Goal: Task Accomplishment & Management: Use online tool/utility

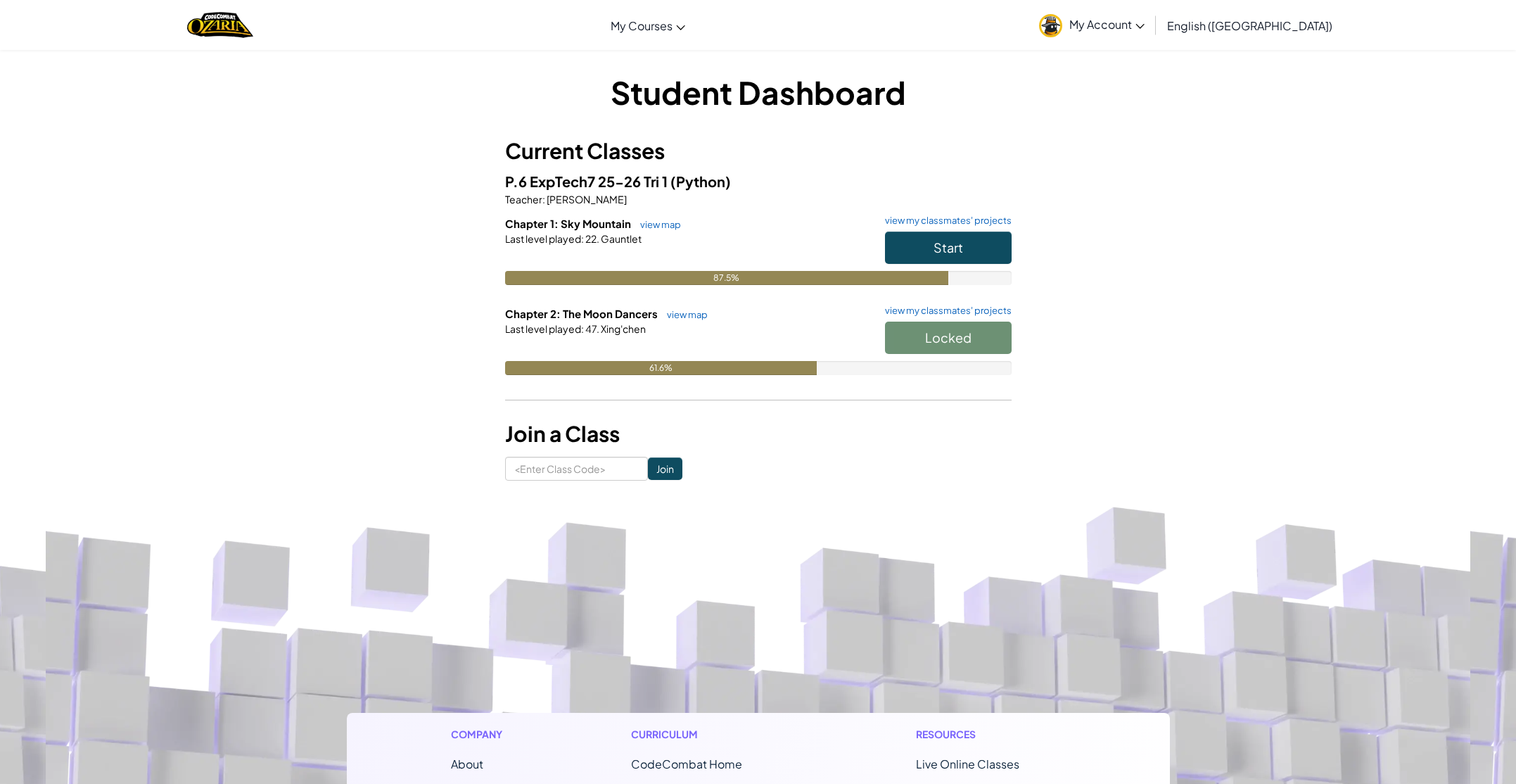
click at [909, 335] on div "Locked" at bounding box center [941, 341] width 141 height 39
click at [664, 355] on div at bounding box center [759, 348] width 507 height 25
click at [929, 242] on button "Start" at bounding box center [948, 247] width 126 height 32
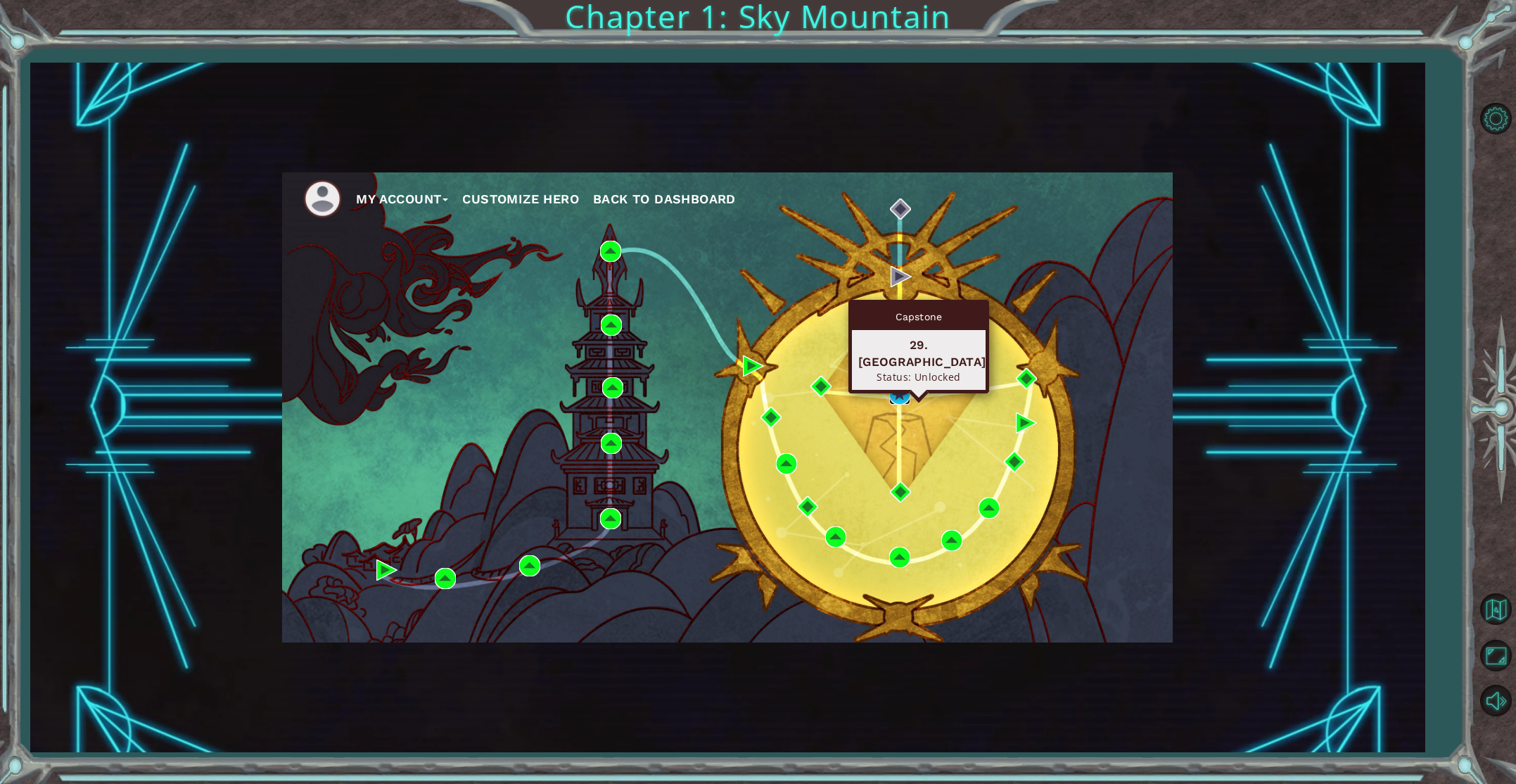
click at [902, 383] on img at bounding box center [900, 393] width 21 height 21
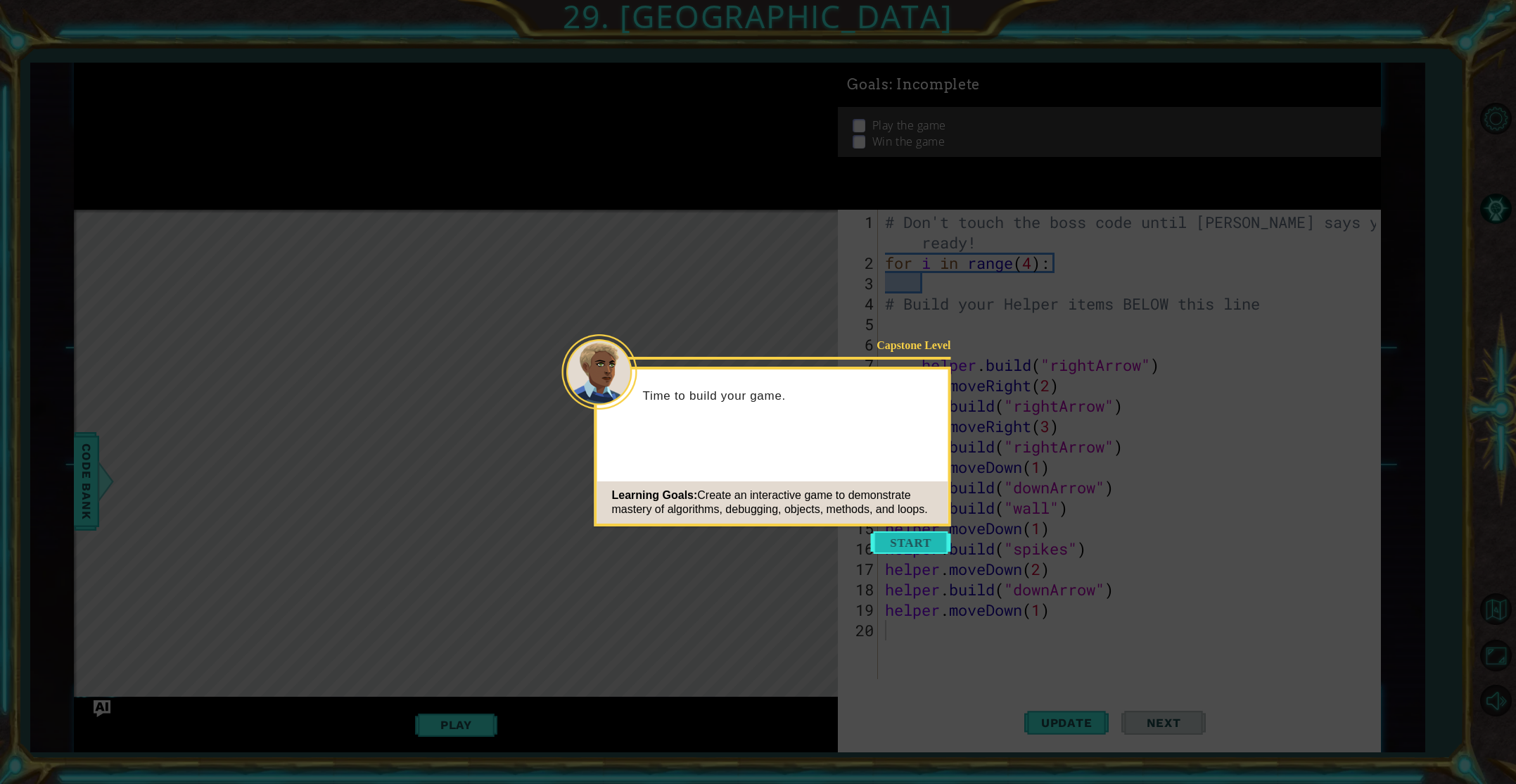
click at [912, 539] on button "Start" at bounding box center [911, 542] width 81 height 23
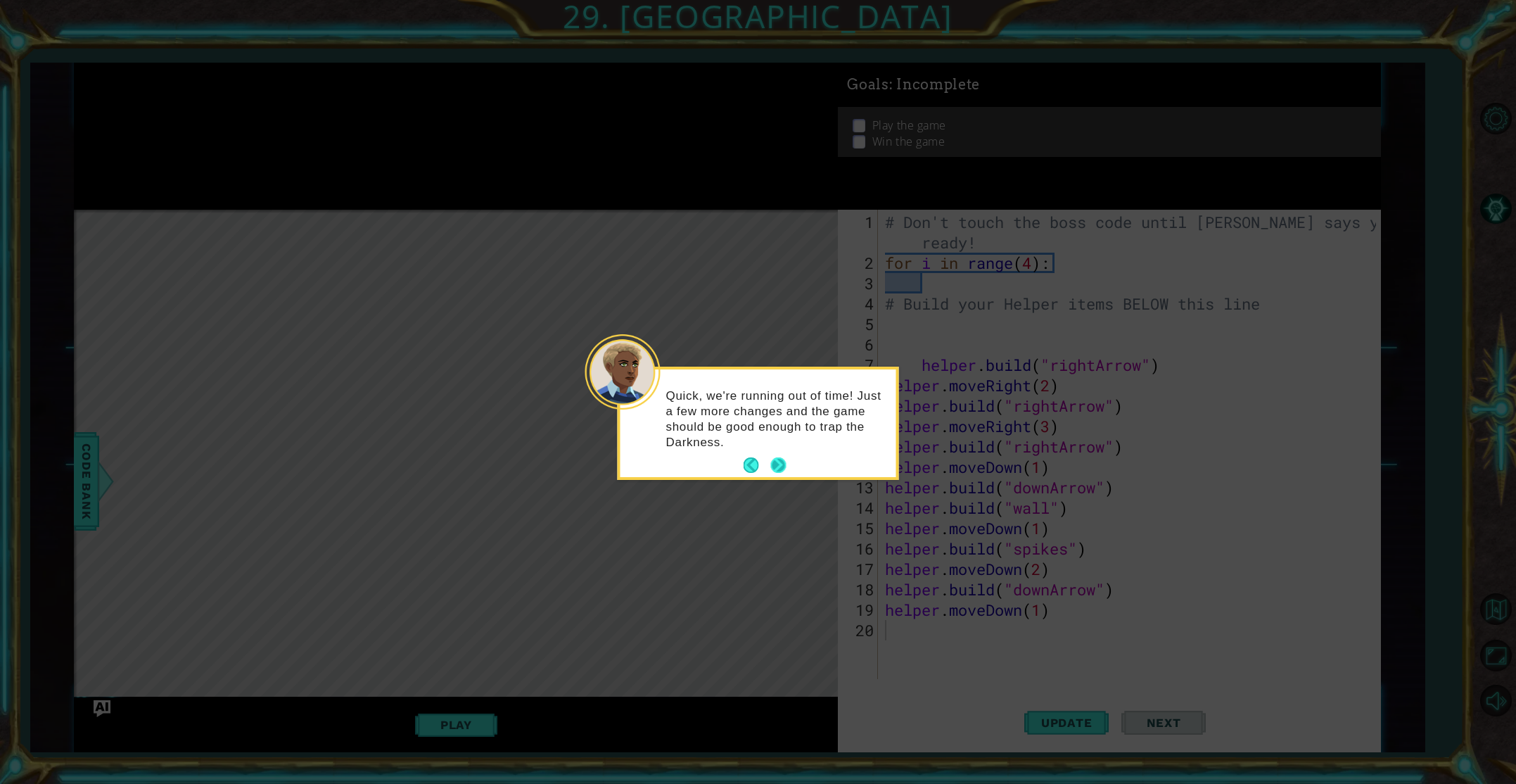
click at [773, 466] on button "Next" at bounding box center [778, 465] width 19 height 19
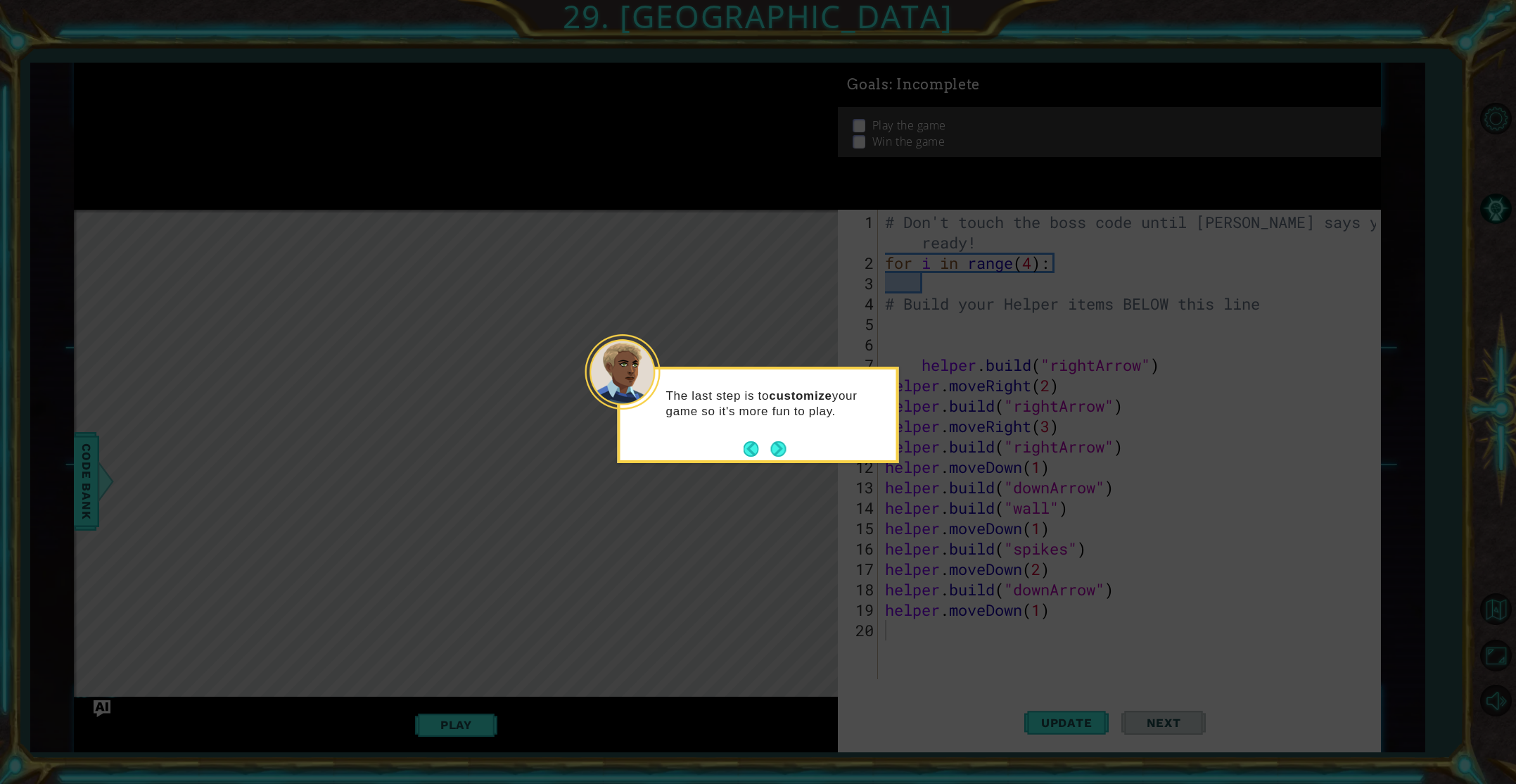
click at [772, 446] on button "Next" at bounding box center [778, 448] width 23 height 23
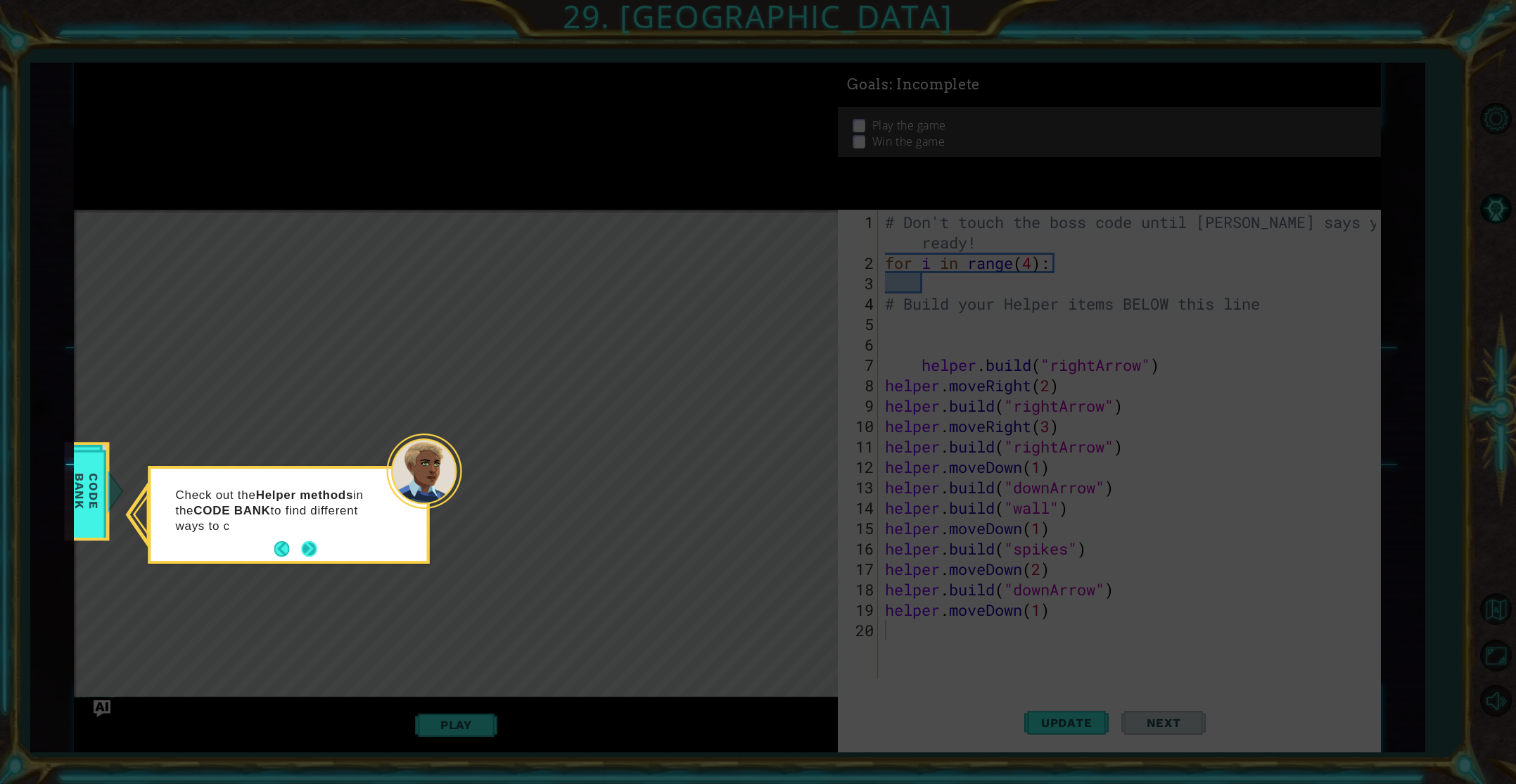
click at [309, 553] on button "Next" at bounding box center [309, 548] width 23 height 23
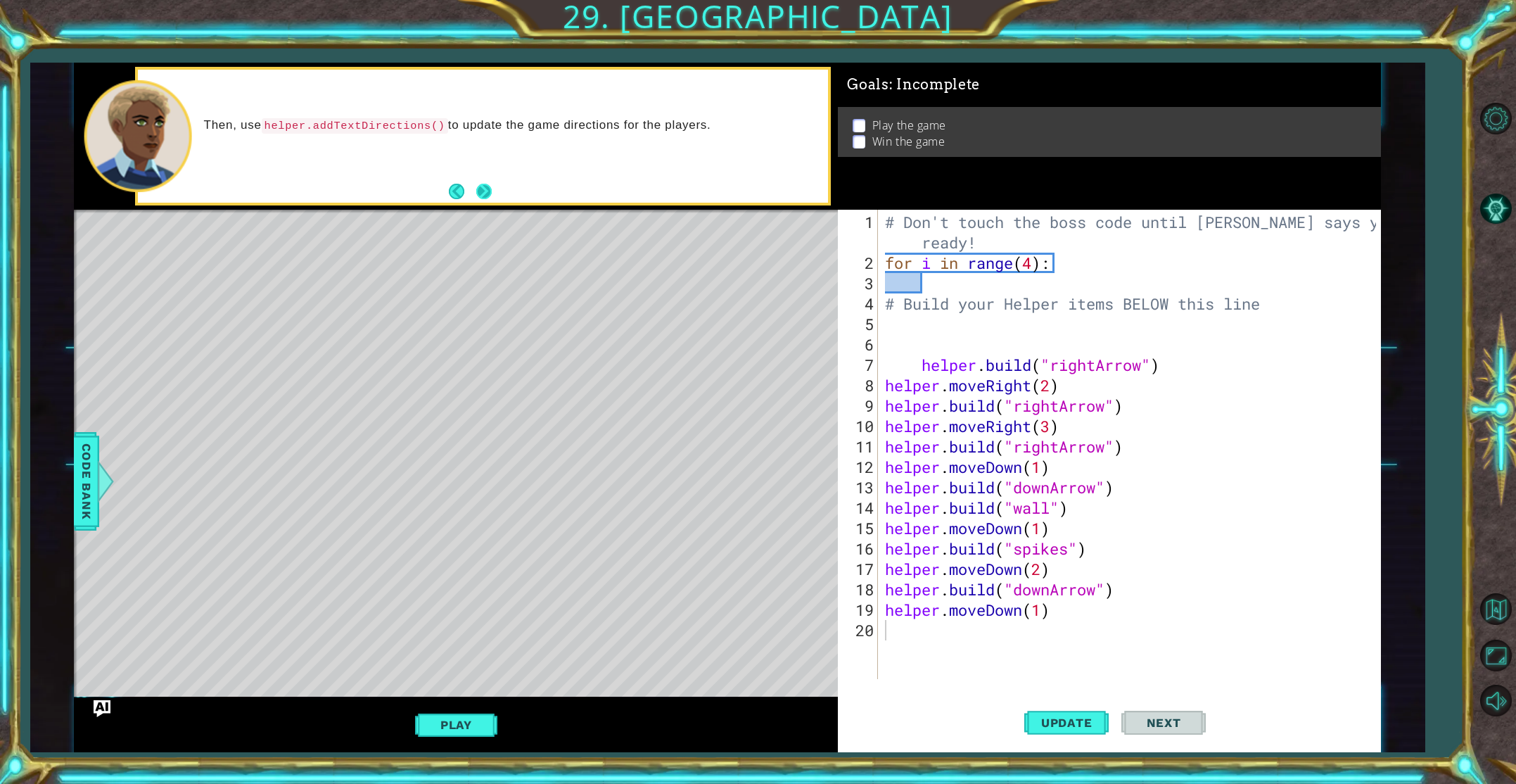
click at [485, 186] on button "Next" at bounding box center [484, 192] width 20 height 20
click at [483, 197] on button "Next" at bounding box center [484, 192] width 15 height 15
click at [88, 457] on span "Code Bank" at bounding box center [86, 481] width 23 height 86
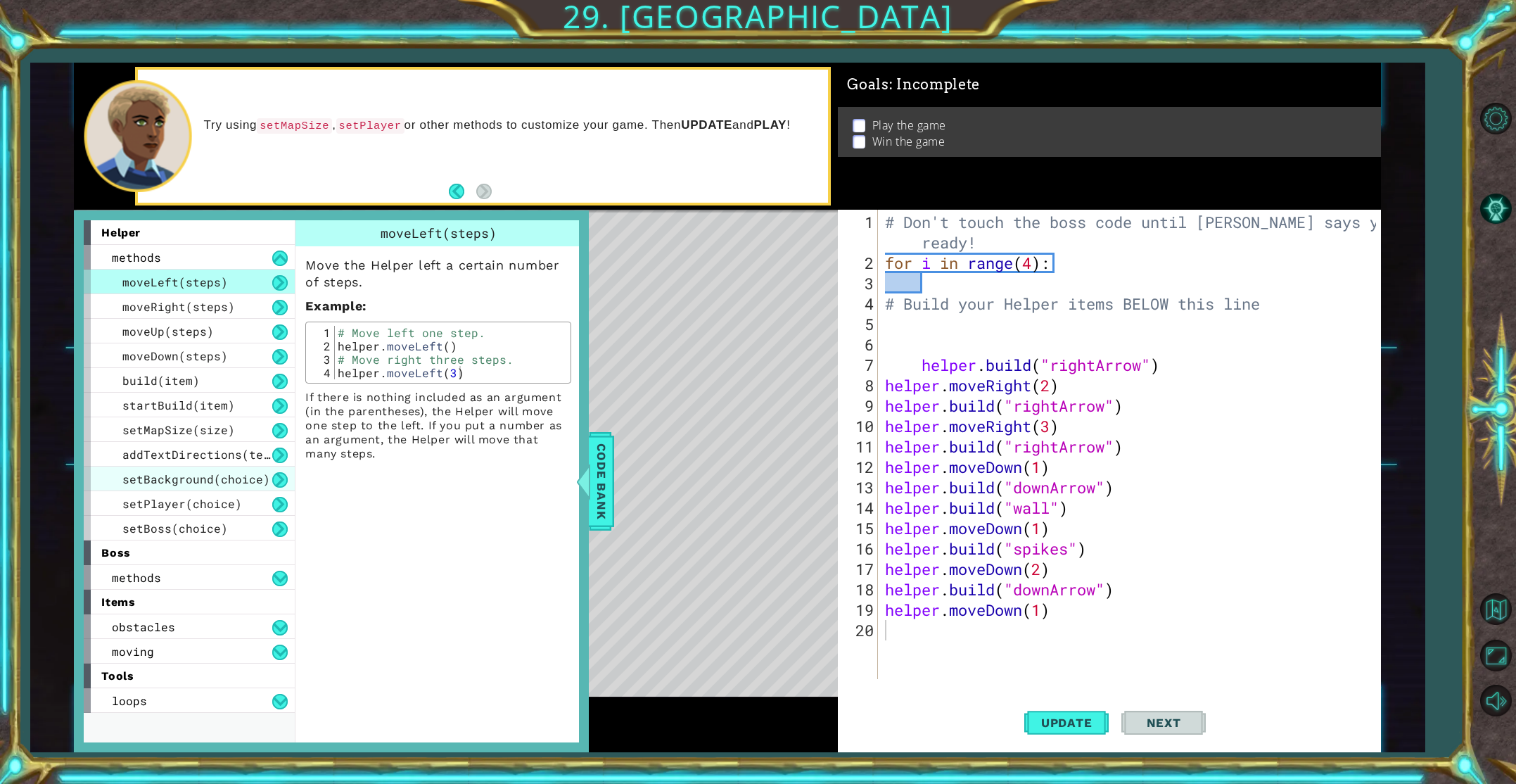
click at [168, 478] on span "setBackground(choice)" at bounding box center [196, 478] width 148 height 14
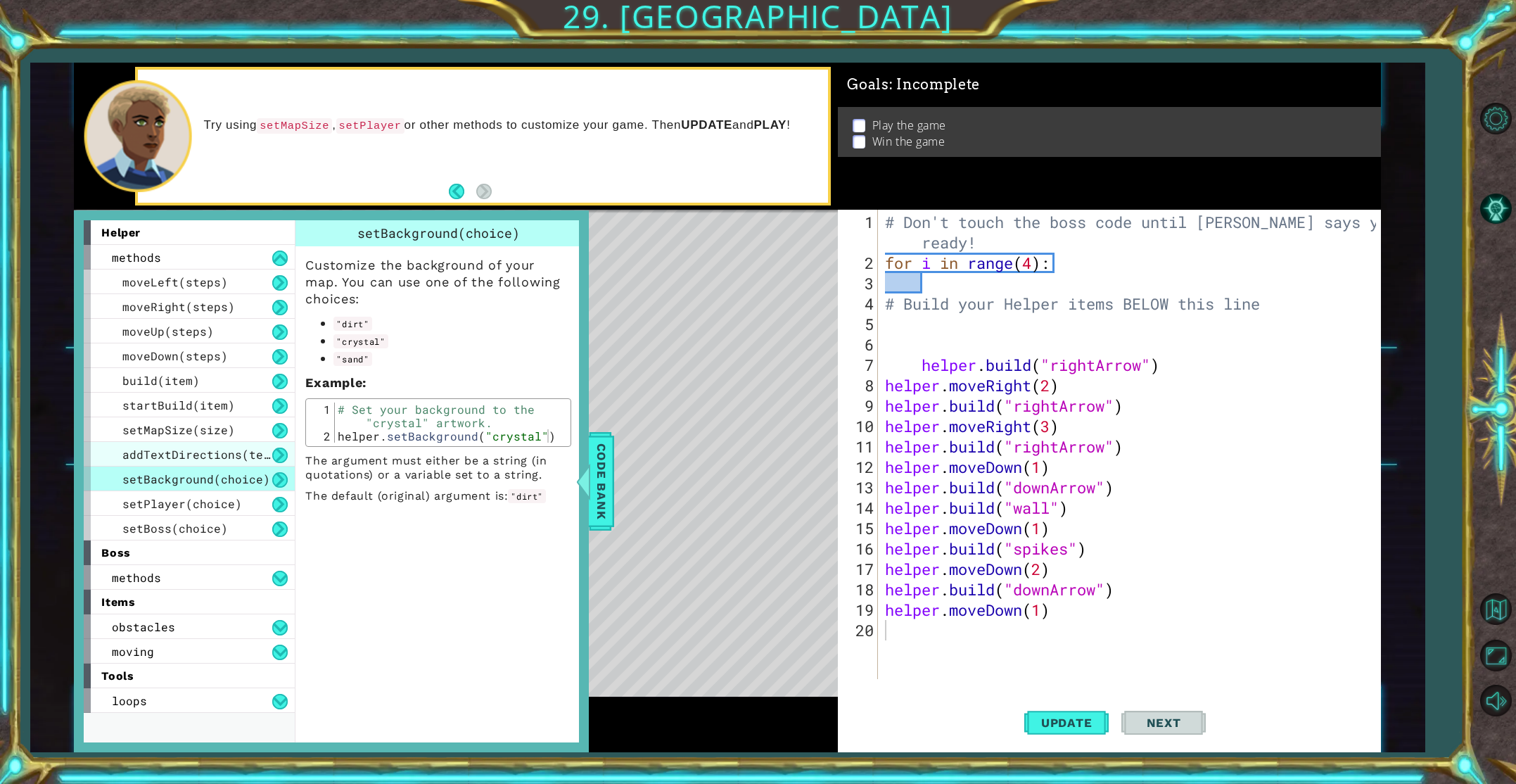
click at [168, 456] on span "addTextDirections(text)" at bounding box center [203, 453] width 162 height 14
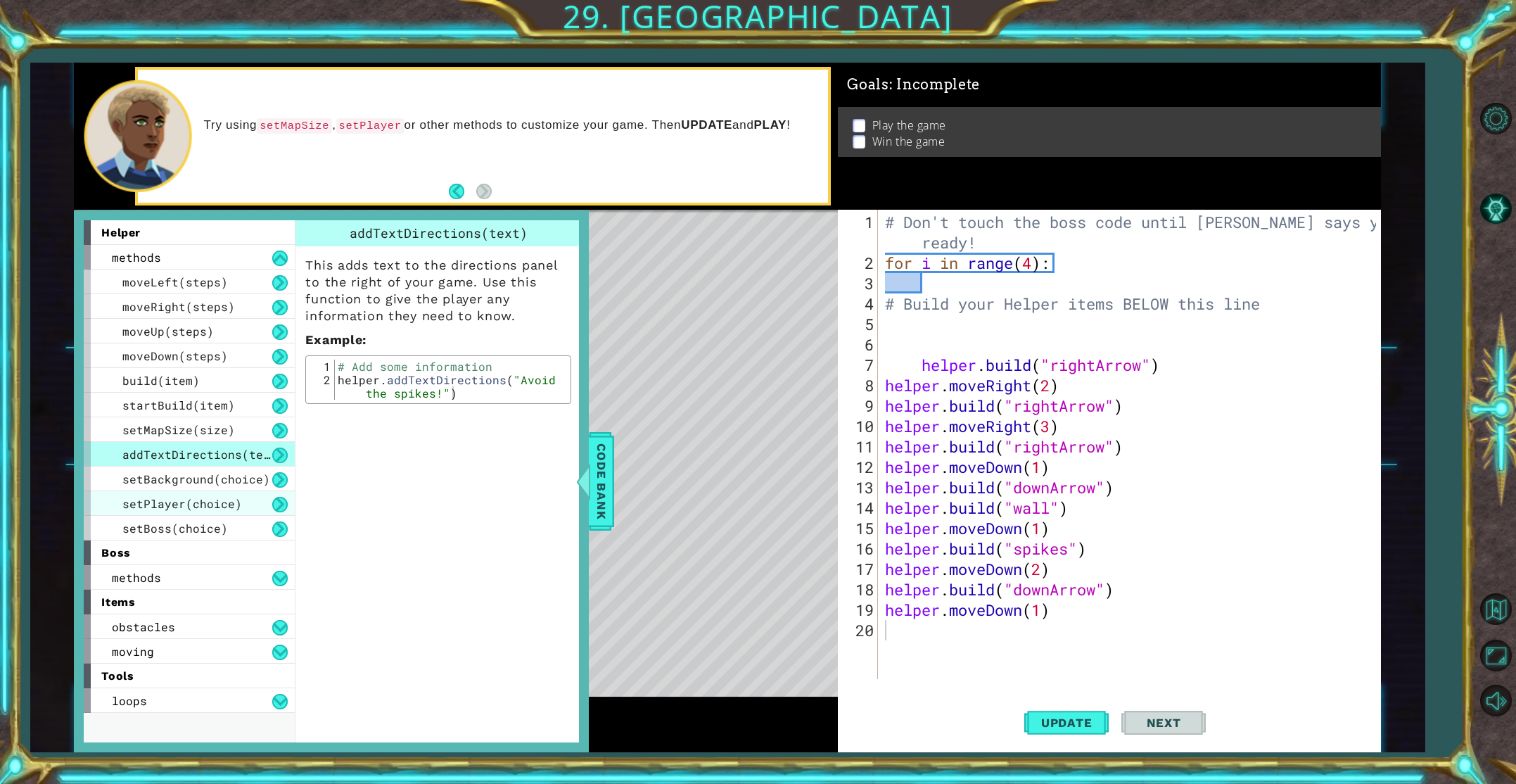
click at [205, 501] on span "setPlayer(choice)" at bounding box center [181, 503] width 120 height 14
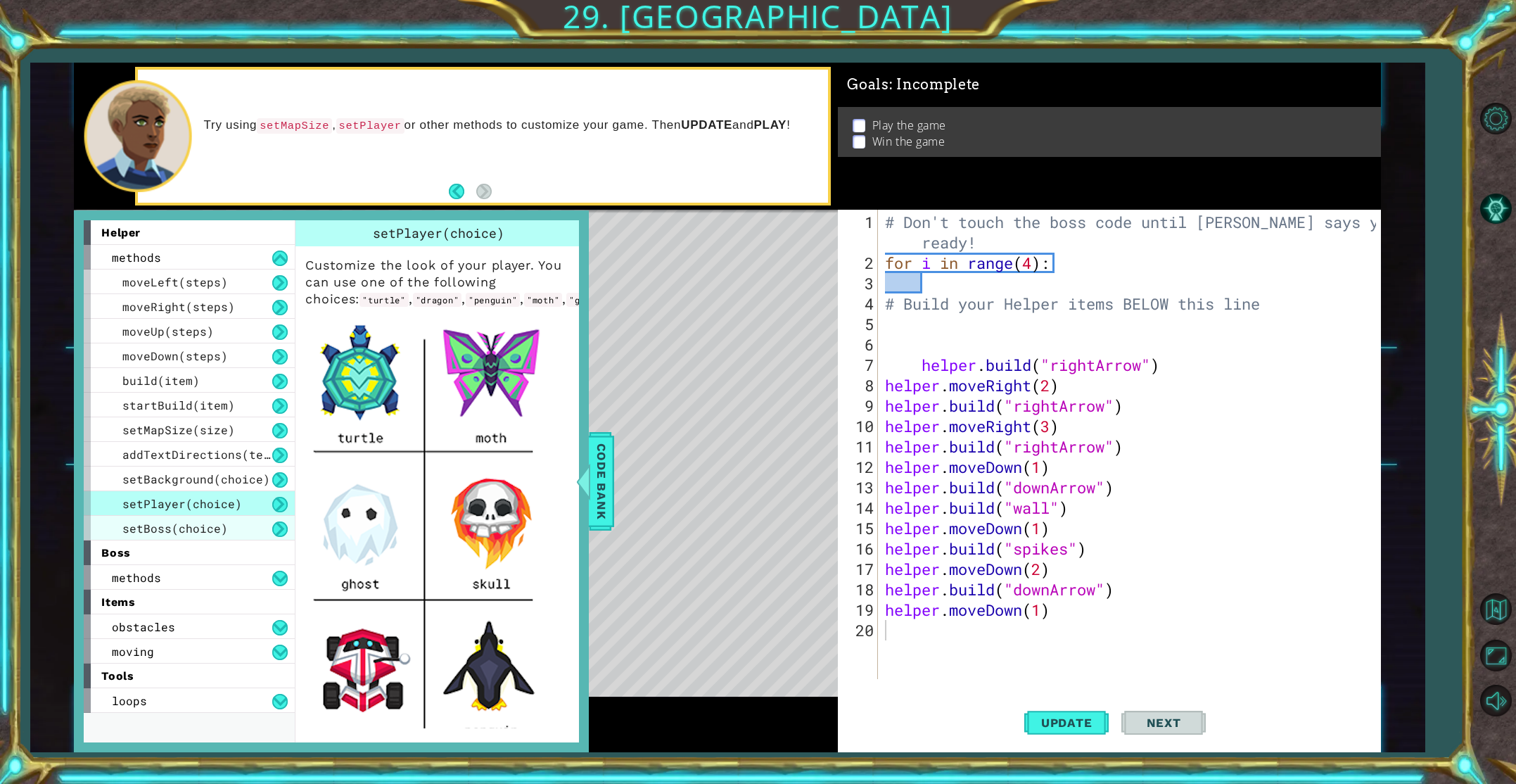
click at [207, 521] on span "setBoss(choice)" at bounding box center [175, 527] width 105 height 14
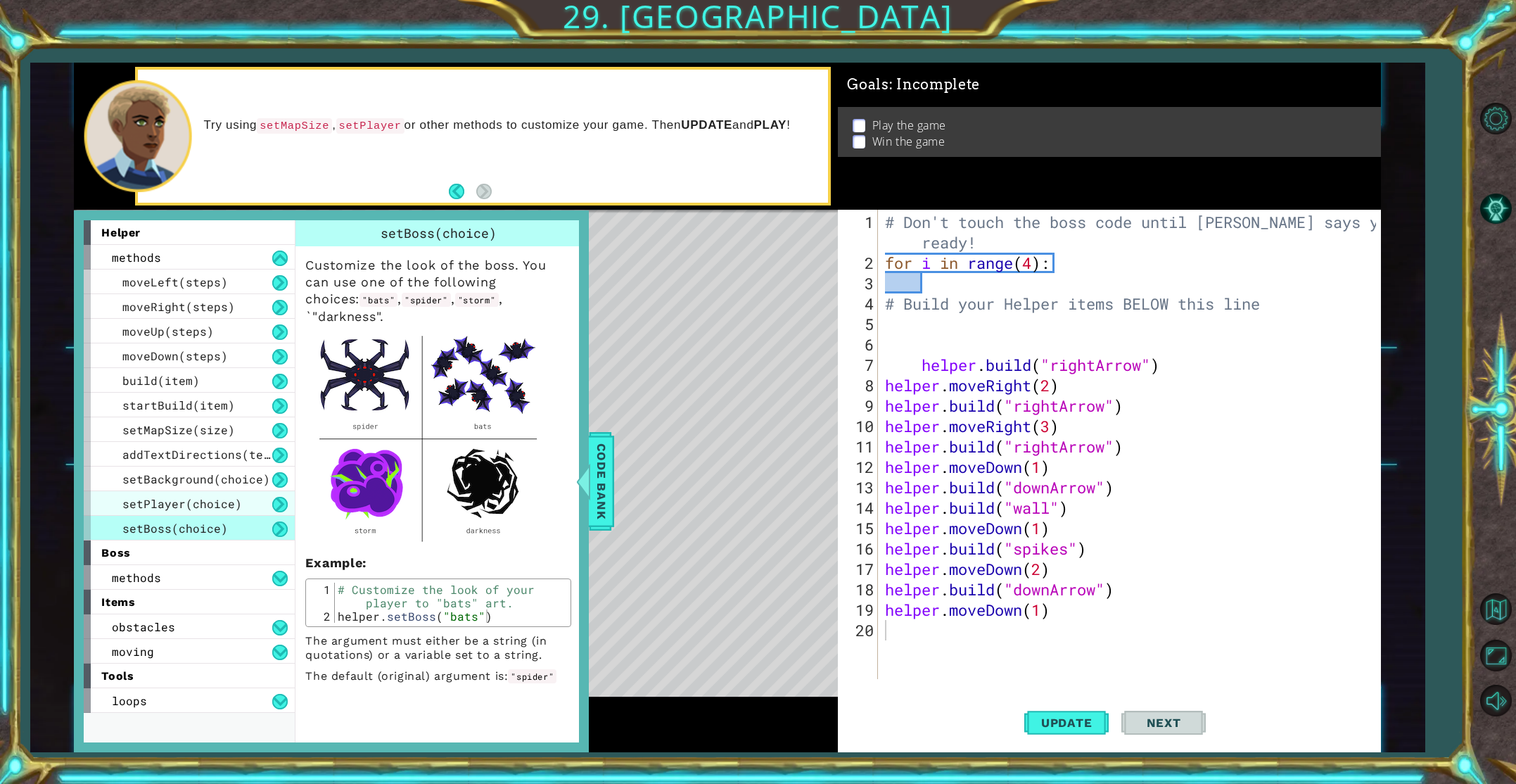
click at [209, 493] on div "setPlayer(choice)" at bounding box center [189, 503] width 211 height 25
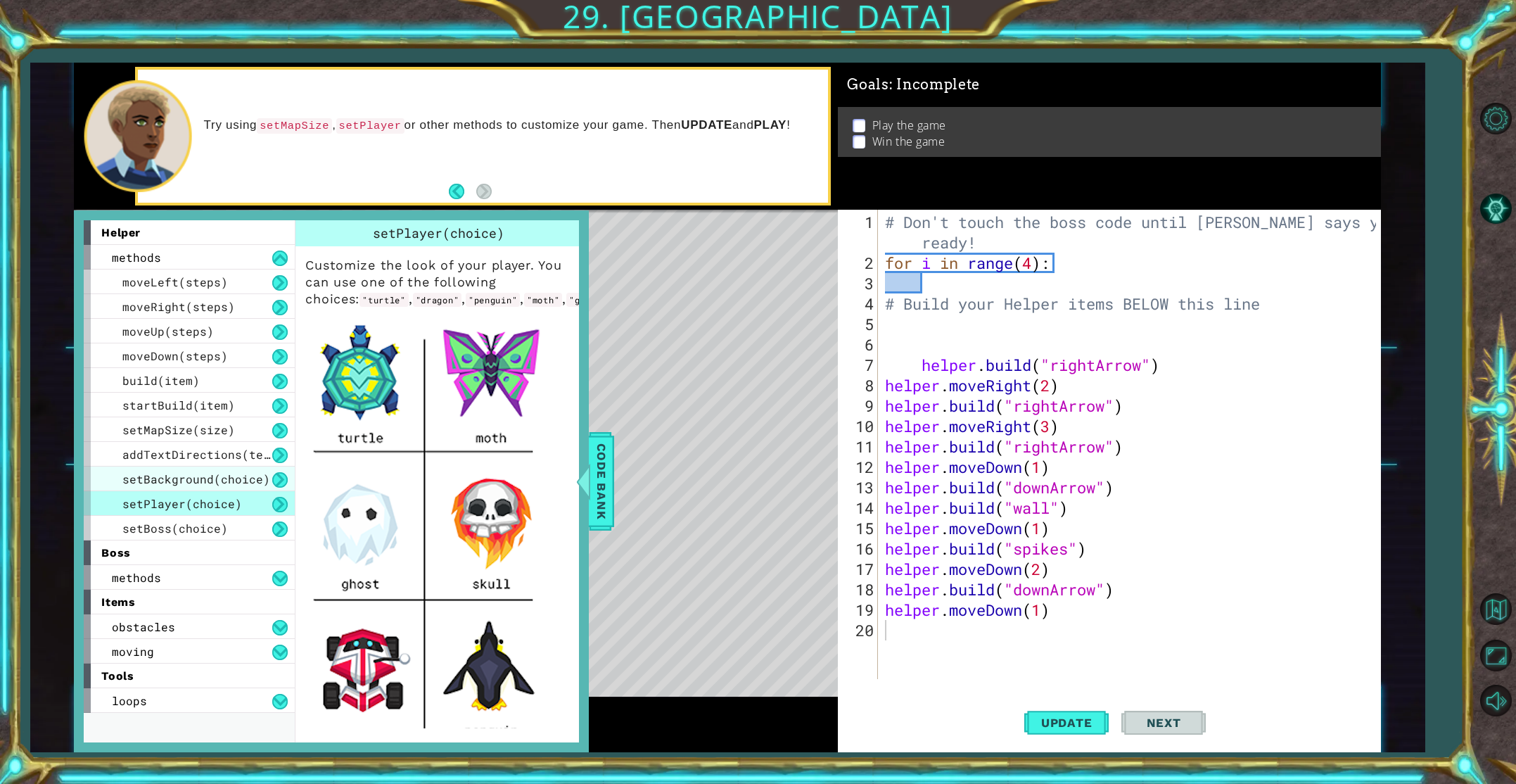
click at [212, 481] on span "setBackground(choice)" at bounding box center [196, 478] width 148 height 14
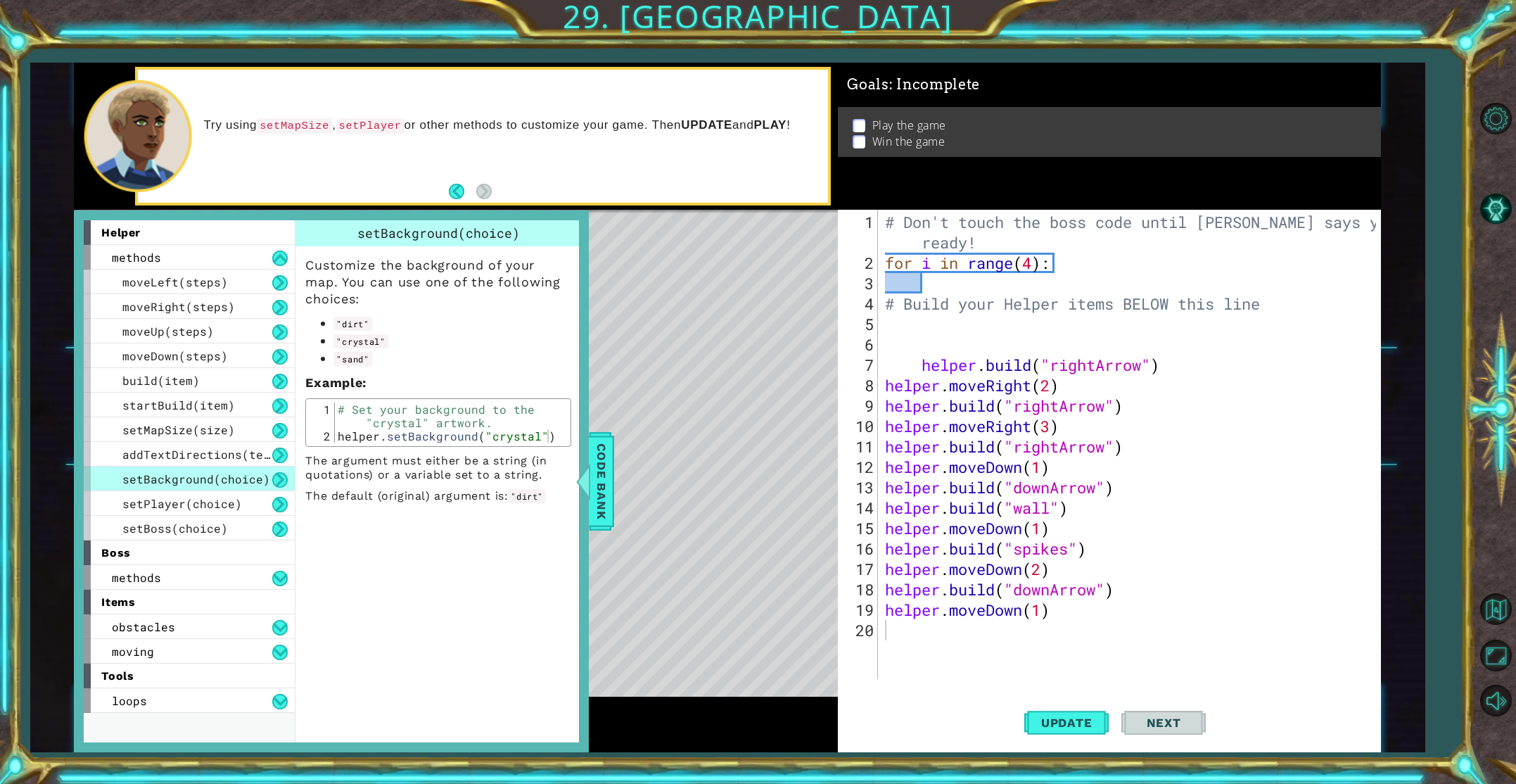
click at [629, 487] on div "Level Map" at bounding box center [399, 416] width 650 height 414
drag, startPoint x: 605, startPoint y: 490, endPoint x: 718, endPoint y: 606, distance: 161.9
click at [605, 492] on span "Code Bank" at bounding box center [601, 481] width 23 height 86
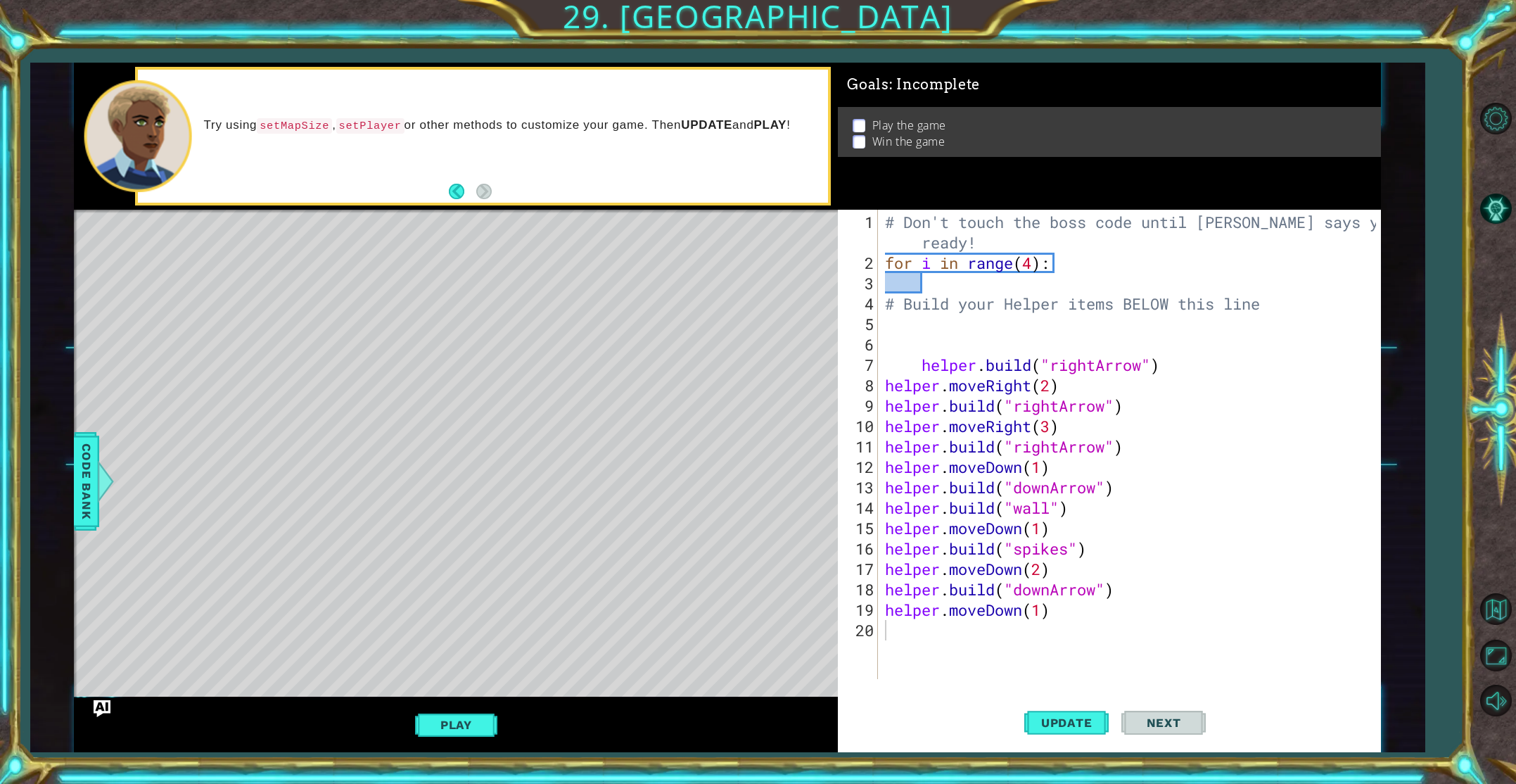
drag, startPoint x: 1061, startPoint y: 728, endPoint x: 984, endPoint y: 748, distance: 79.6
click at [1057, 730] on button "Update" at bounding box center [1067, 722] width 85 height 54
click at [479, 720] on button "Play" at bounding box center [456, 725] width 82 height 27
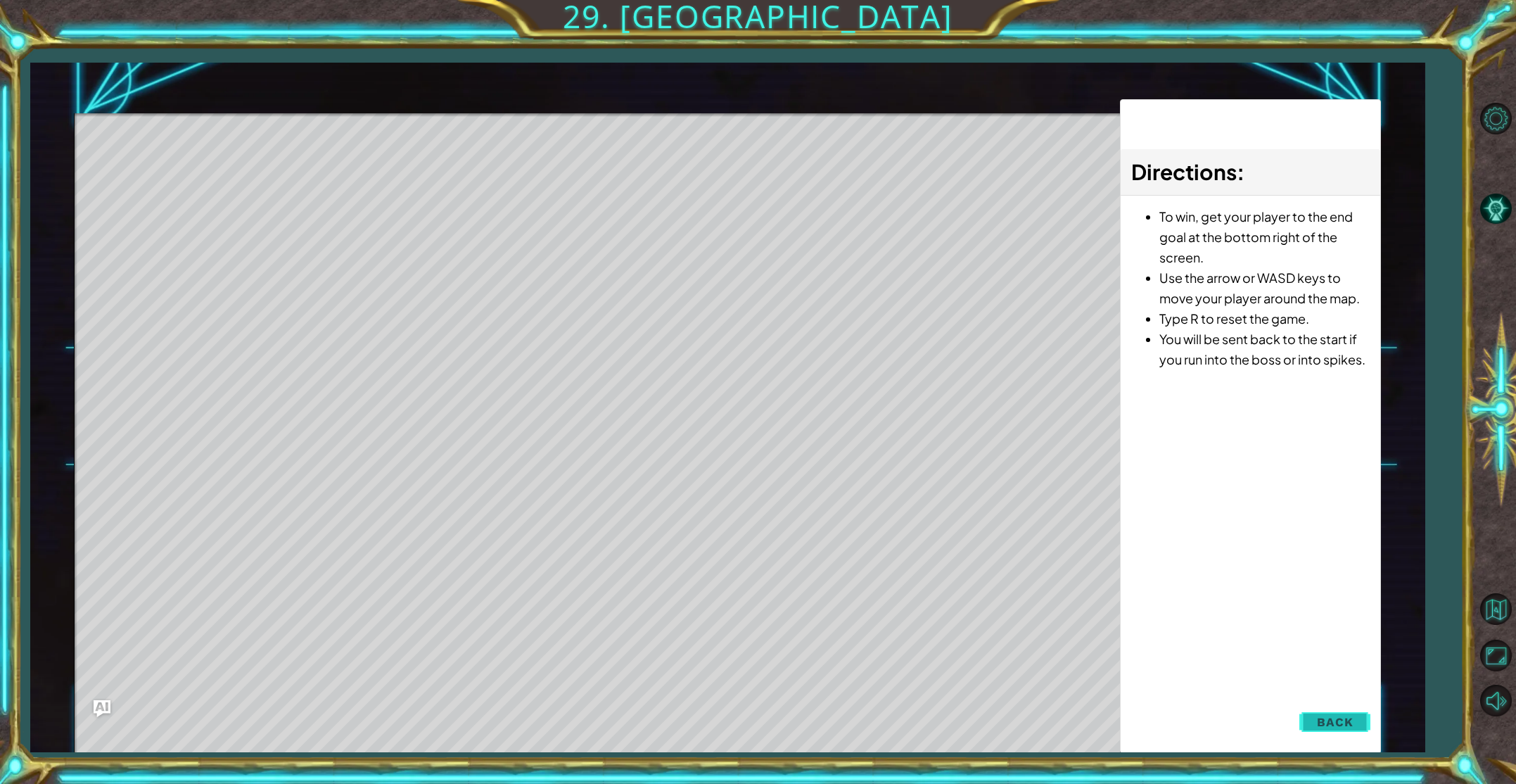
click at [1353, 722] on button "Back" at bounding box center [1335, 721] width 71 height 28
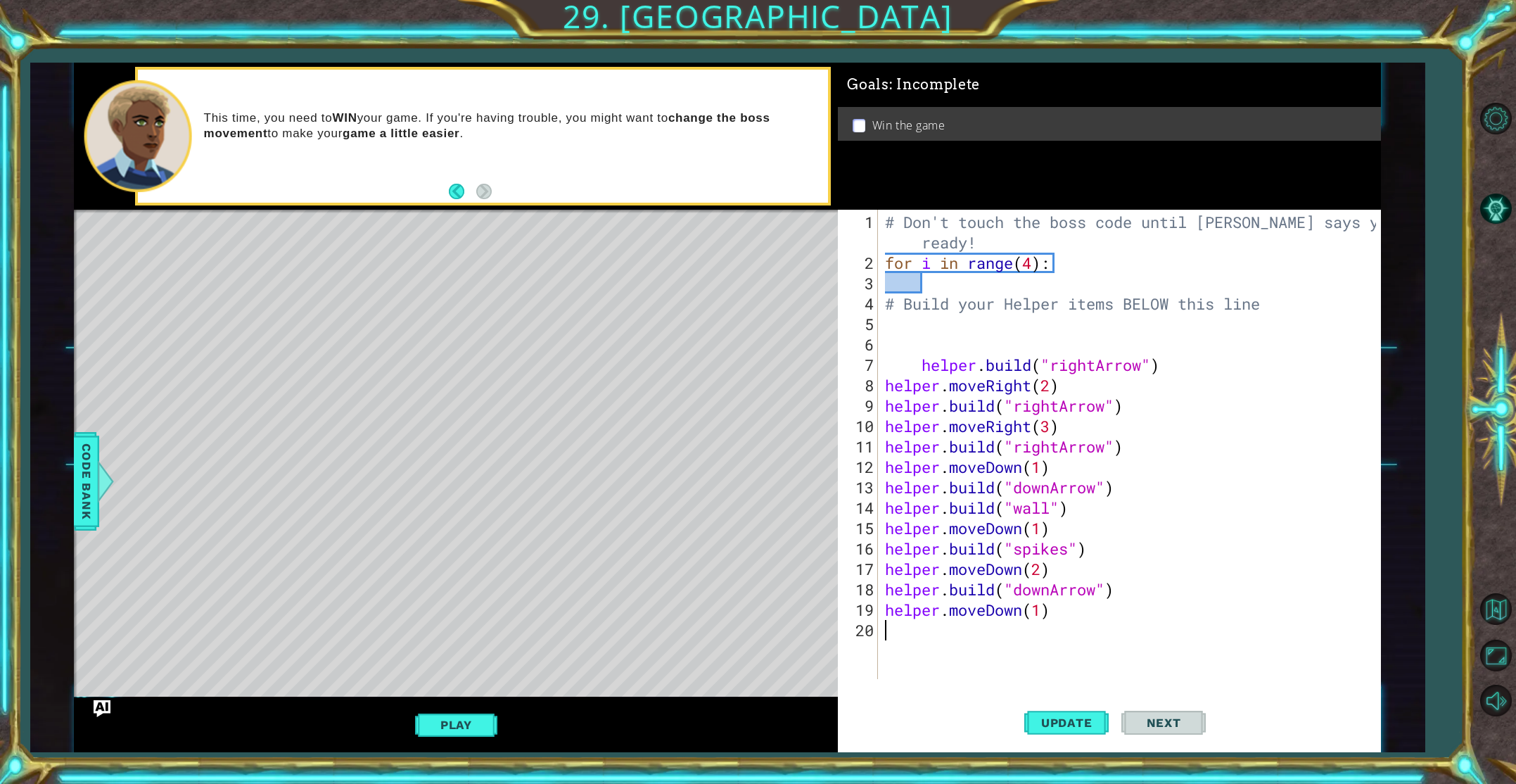
drag, startPoint x: 73, startPoint y: 492, endPoint x: 137, endPoint y: 516, distance: 68.4
click at [81, 494] on div "1 ההההההההההההההההההההההההההההההההההההההההההההההההההההההההההההההההההההההההההההה…" at bounding box center [728, 407] width 1396 height 689
drag, startPoint x: 80, startPoint y: 494, endPoint x: 98, endPoint y: 509, distance: 23.4
click at [80, 494] on span "Code Bank" at bounding box center [86, 481] width 23 height 86
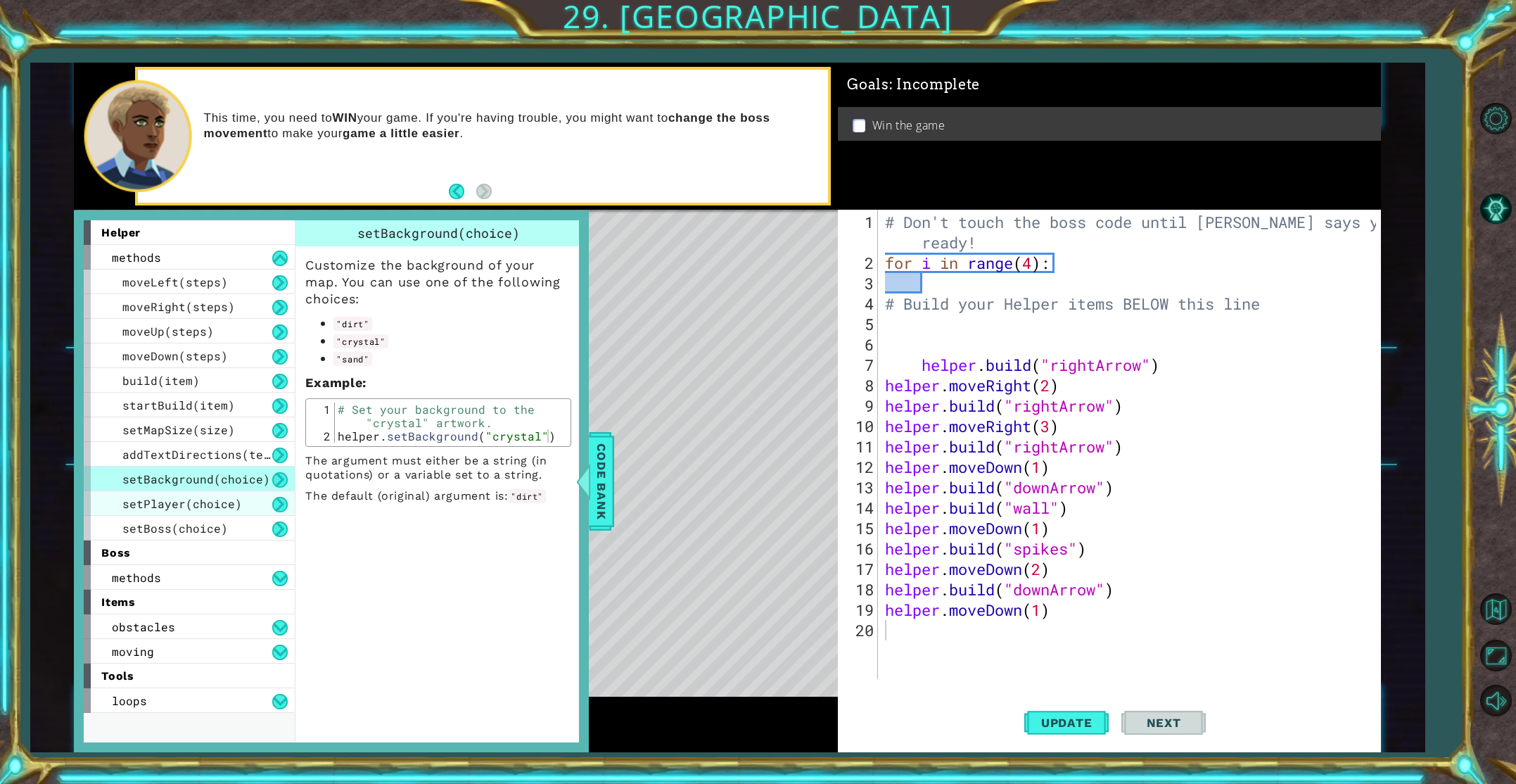
click at [153, 507] on span "setPlayer(choice)" at bounding box center [181, 503] width 120 height 14
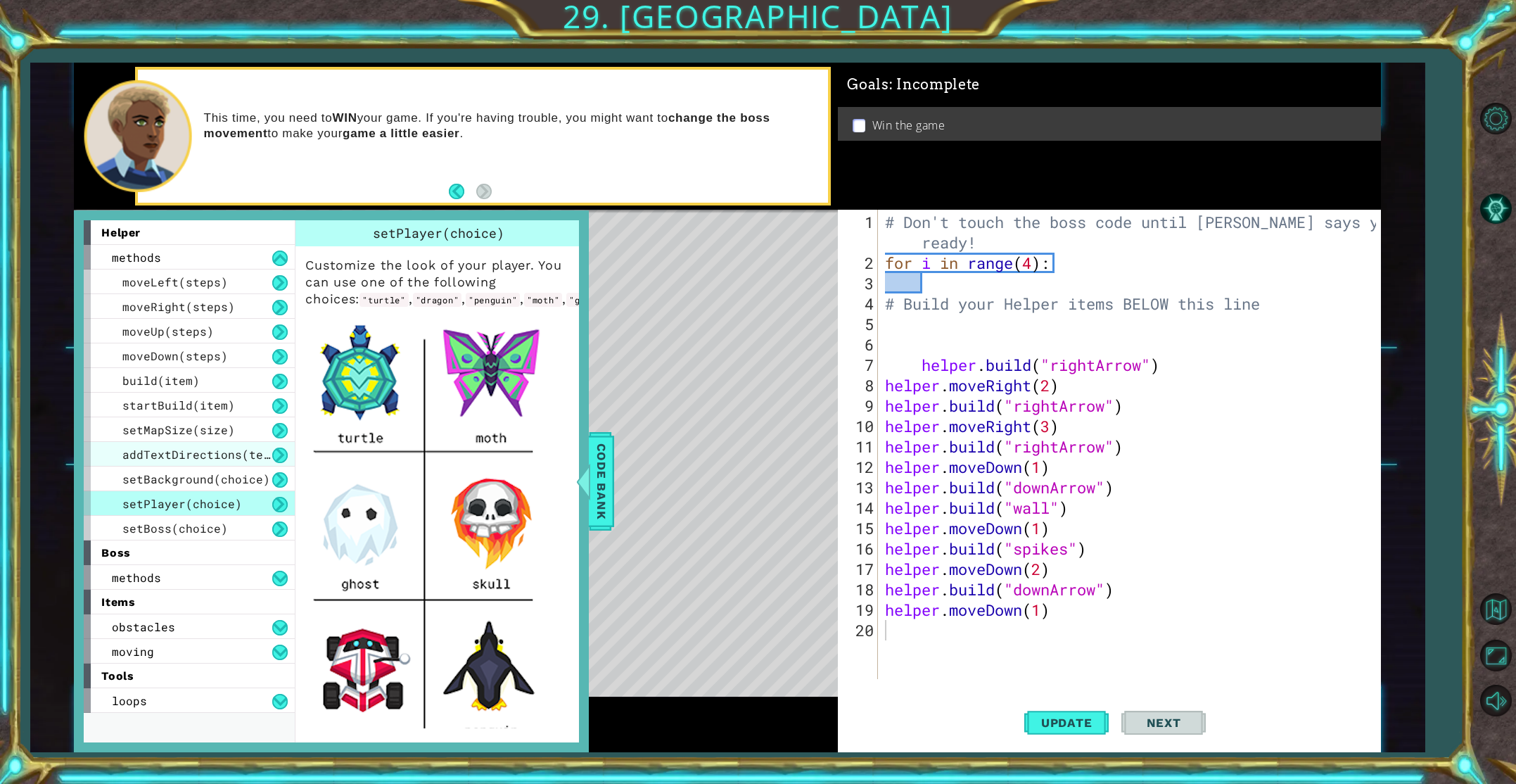
click at [164, 459] on span "addTextDirections(text)" at bounding box center [203, 453] width 162 height 14
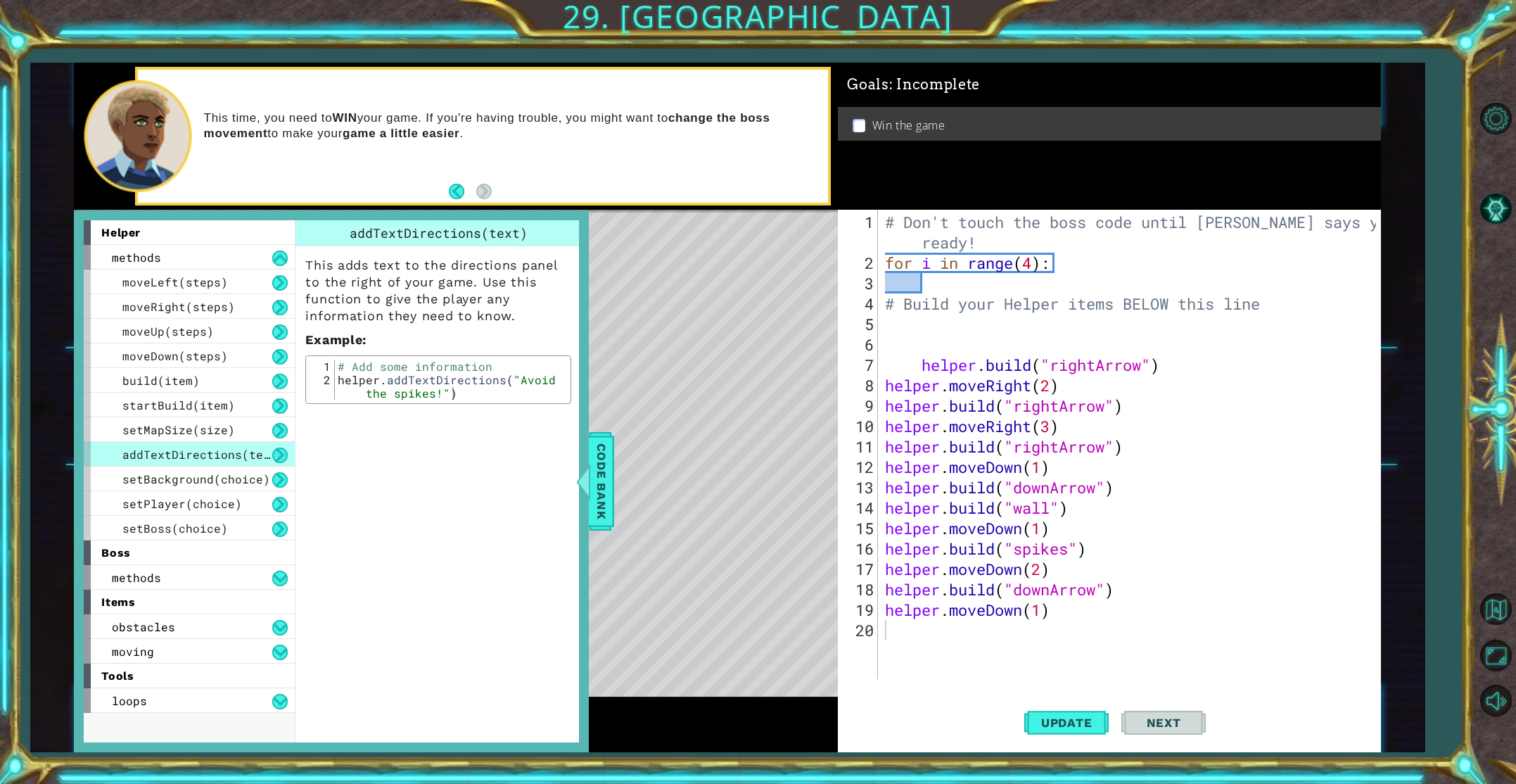
click at [889, 624] on div "# Don't touch the boss code until [PERSON_NAME] says you're ready! for i in ran…" at bounding box center [1133, 477] width 500 height 531
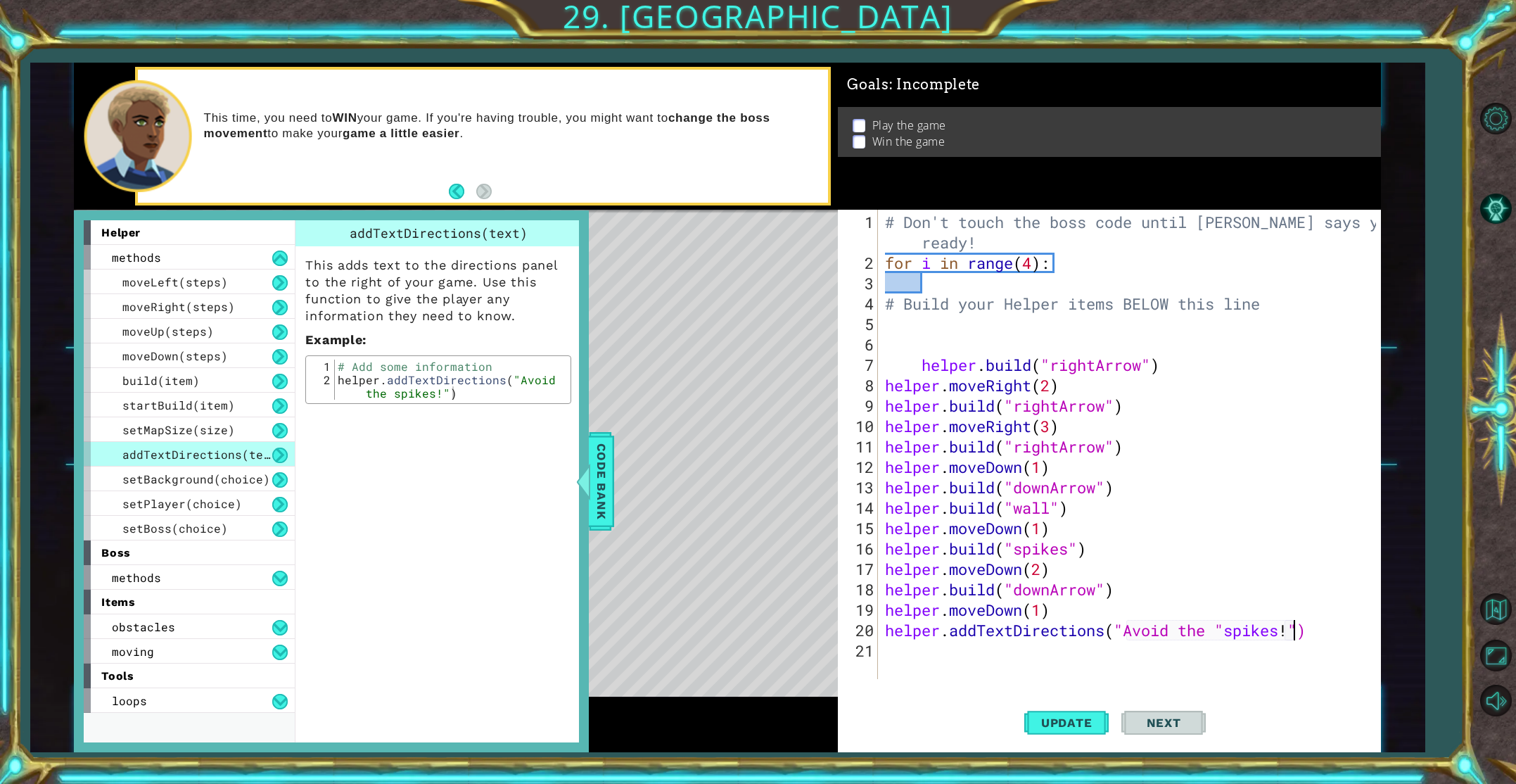
scroll to position [0, 19]
click at [1071, 720] on span "Update" at bounding box center [1067, 722] width 80 height 14
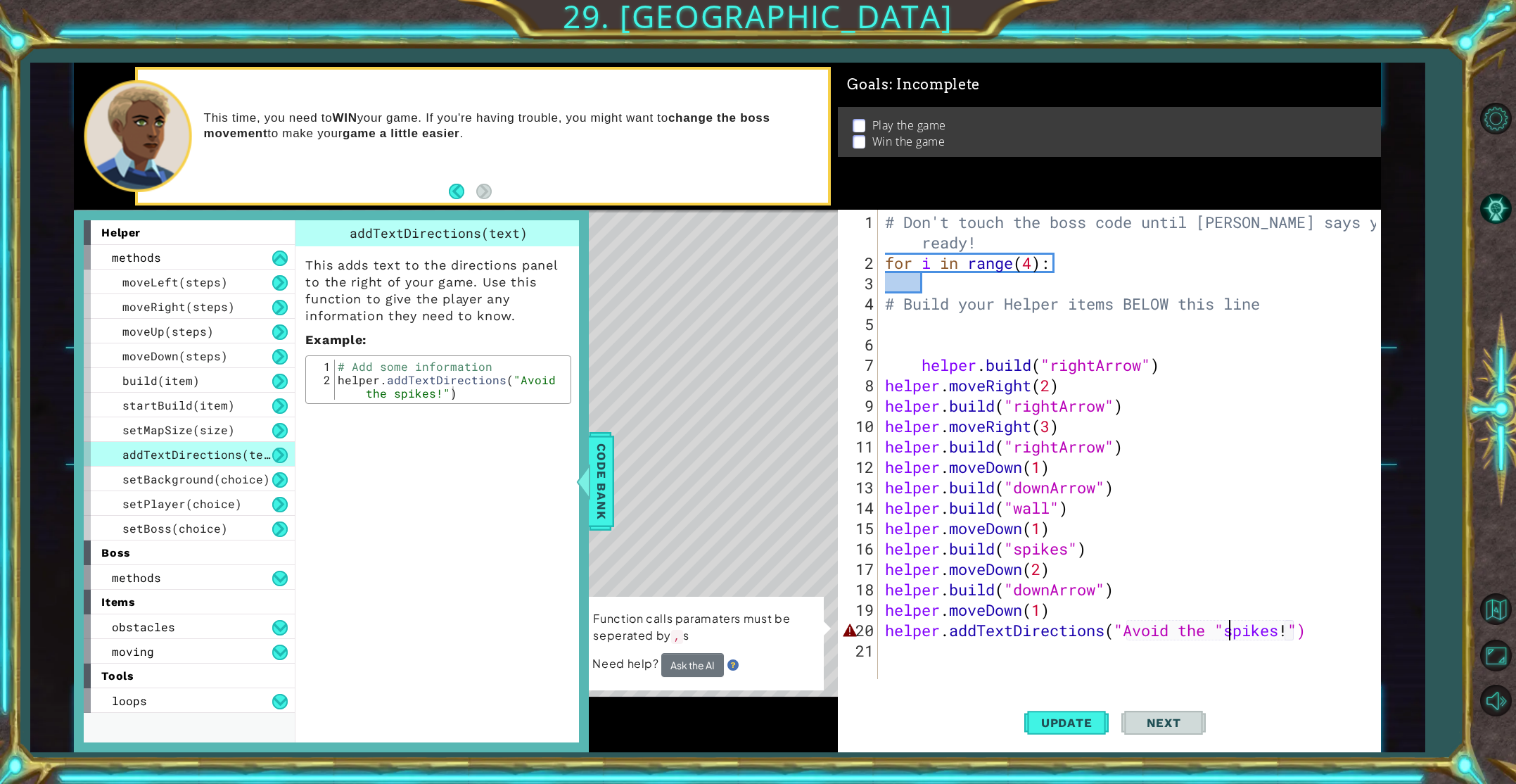
click at [1229, 626] on div "# Don't touch the boss code until [PERSON_NAME] says you're ready! for i in ran…" at bounding box center [1133, 477] width 500 height 531
type textarea "helper.addTextDirections("Avoid the spikes!")"
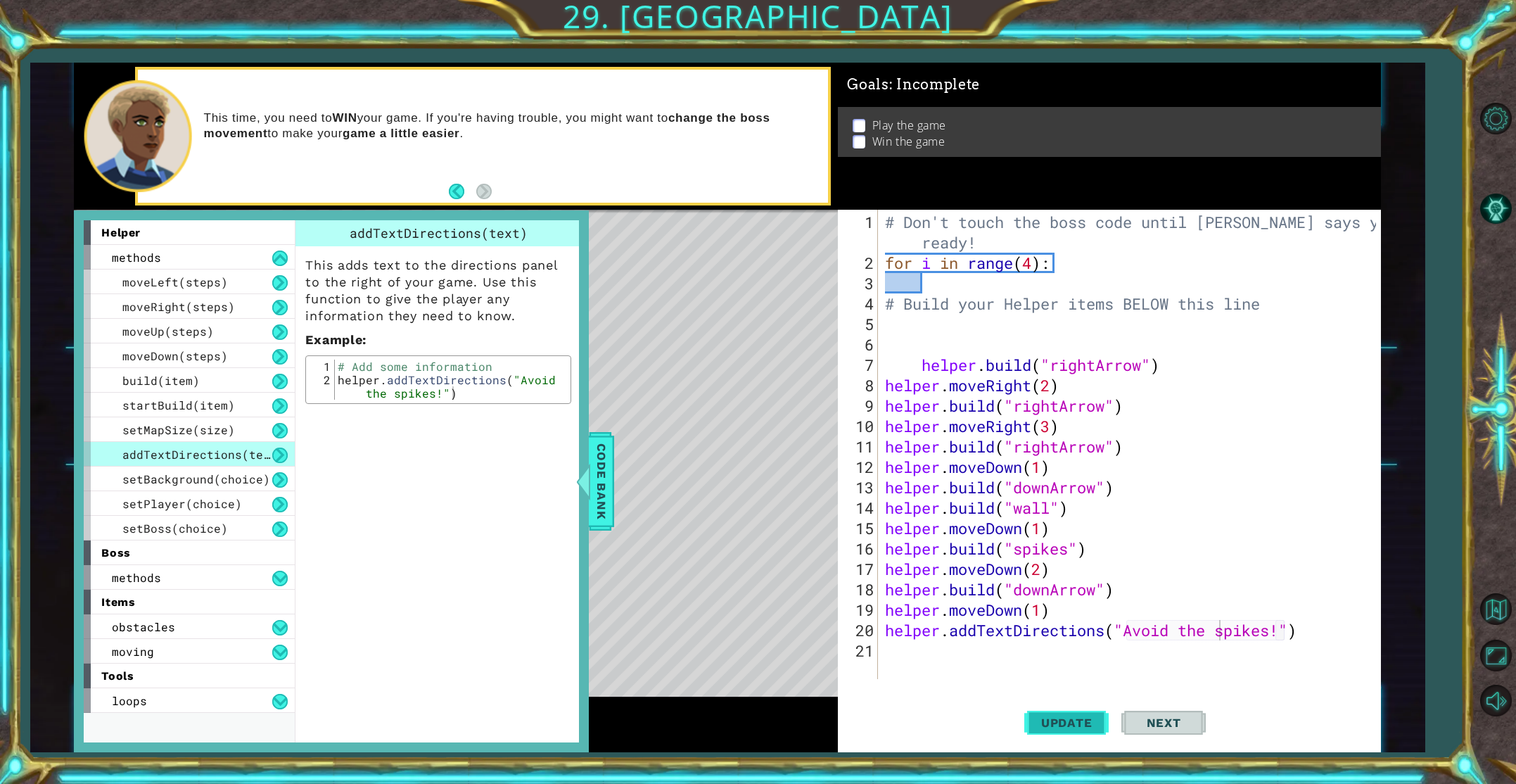
click at [1095, 716] on span "Update" at bounding box center [1067, 722] width 80 height 14
click at [603, 449] on span "Code Bank" at bounding box center [601, 481] width 23 height 86
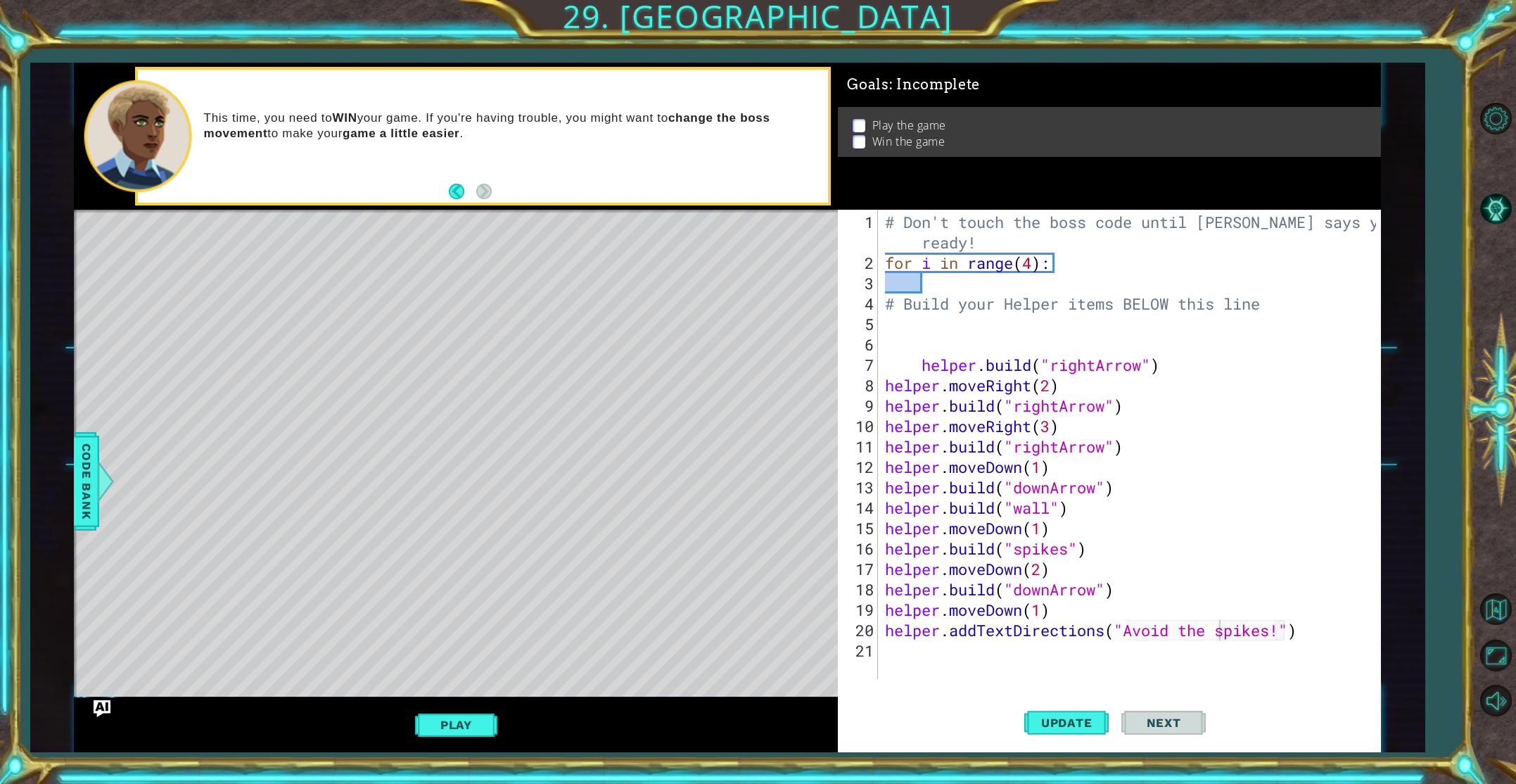
click at [309, 513] on div "Level Map" at bounding box center [399, 416] width 650 height 414
drag, startPoint x: 393, startPoint y: 595, endPoint x: 399, endPoint y: 587, distance: 10.0
click at [395, 590] on div "Level Map" at bounding box center [399, 416] width 650 height 414
drag, startPoint x: 397, startPoint y: 581, endPoint x: 396, endPoint y: 587, distance: 6.1
click at [396, 587] on div "Level Map" at bounding box center [399, 416] width 650 height 414
